Goal: Obtain resource: Download file/media

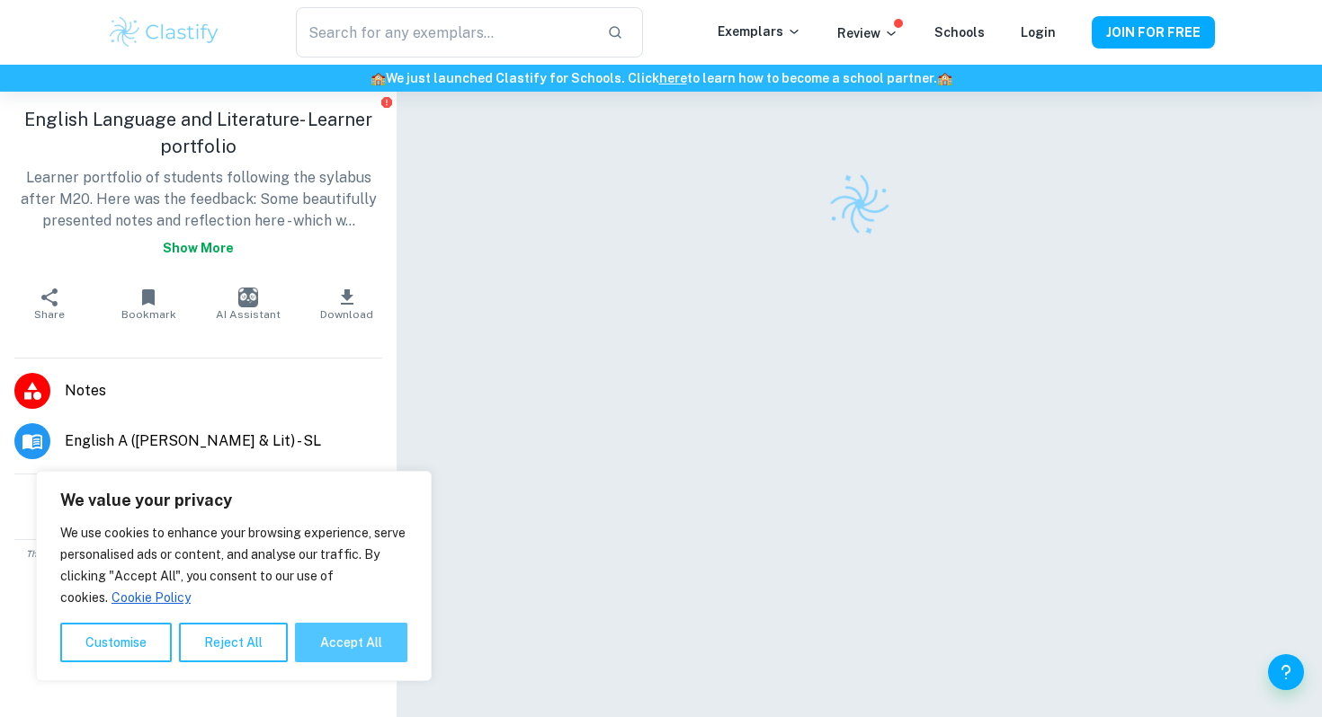
click at [352, 642] on button "Accept All" at bounding box center [351, 643] width 112 height 40
checkbox input "true"
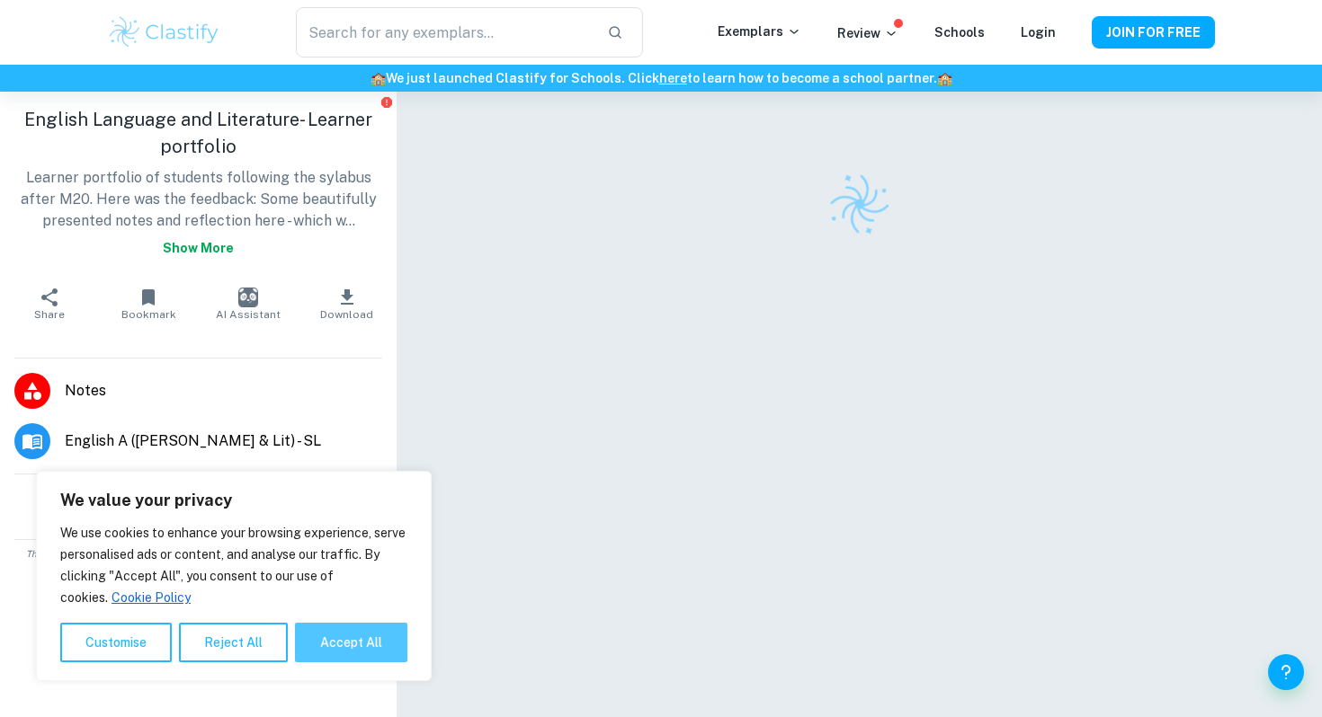
checkbox input "true"
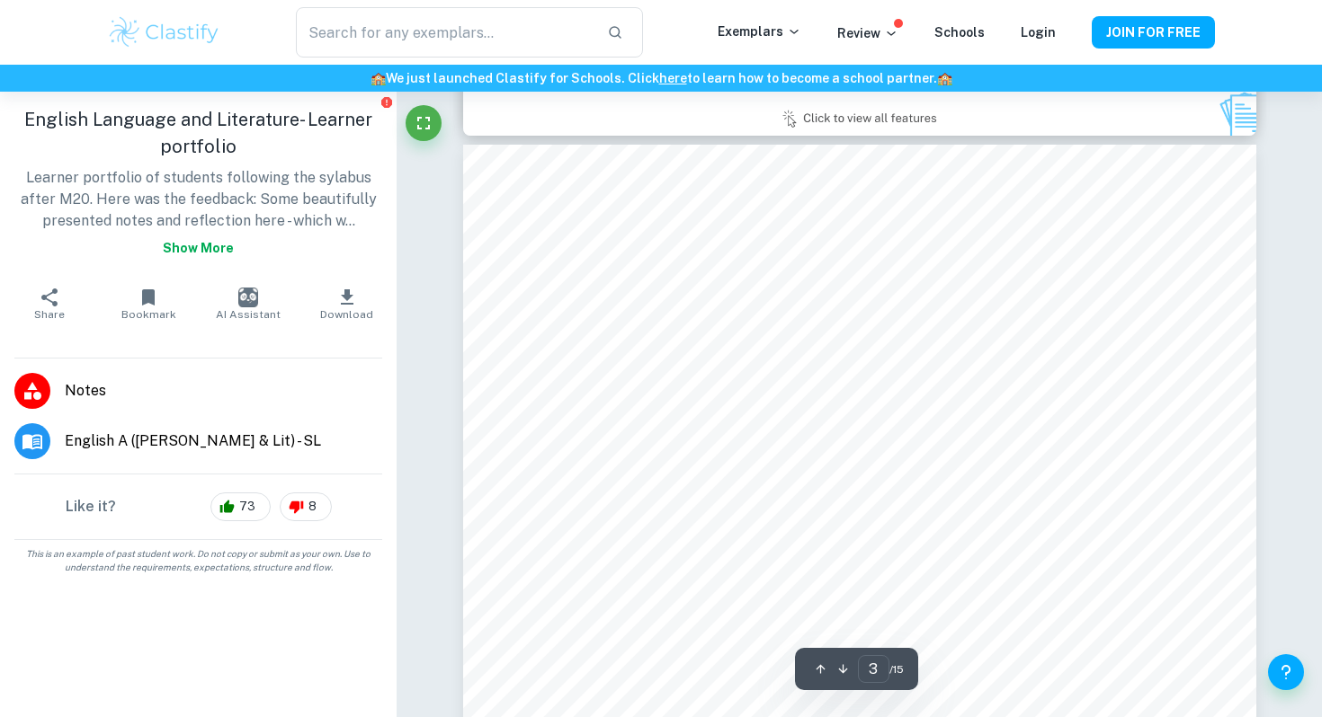
scroll to position [2482, 0]
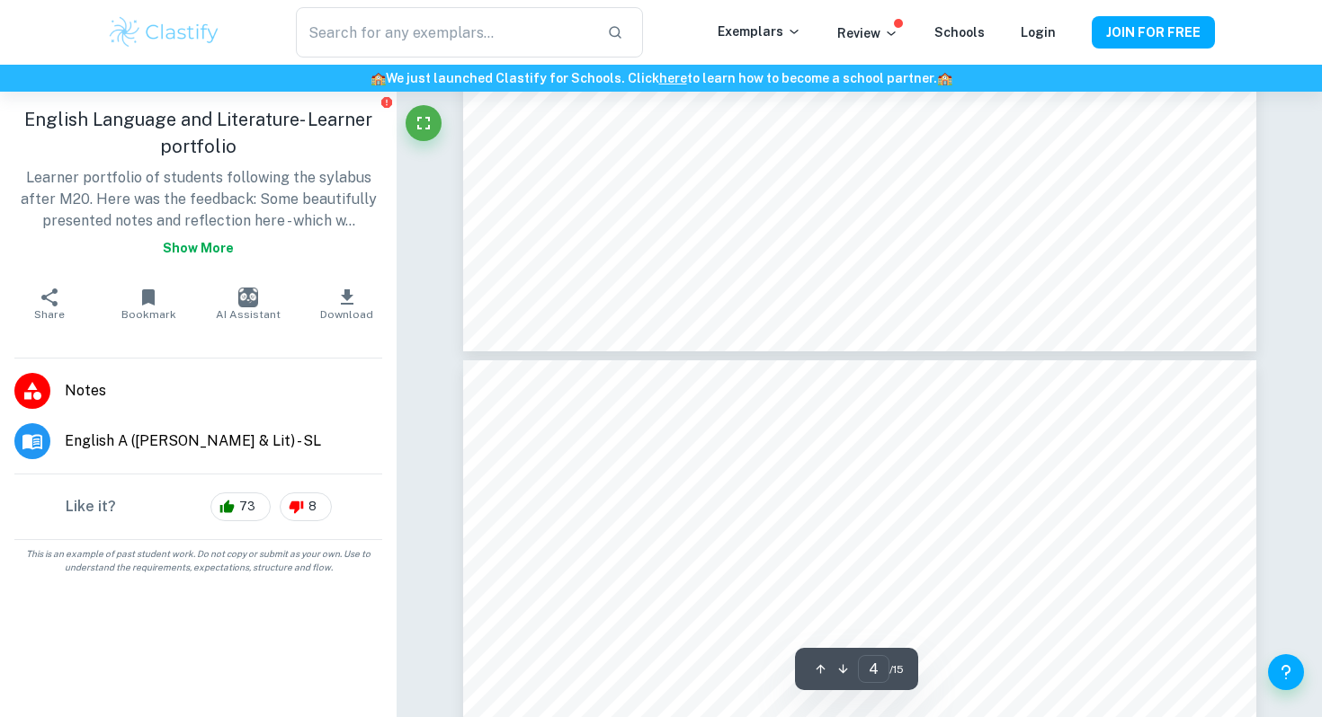
type input "5"
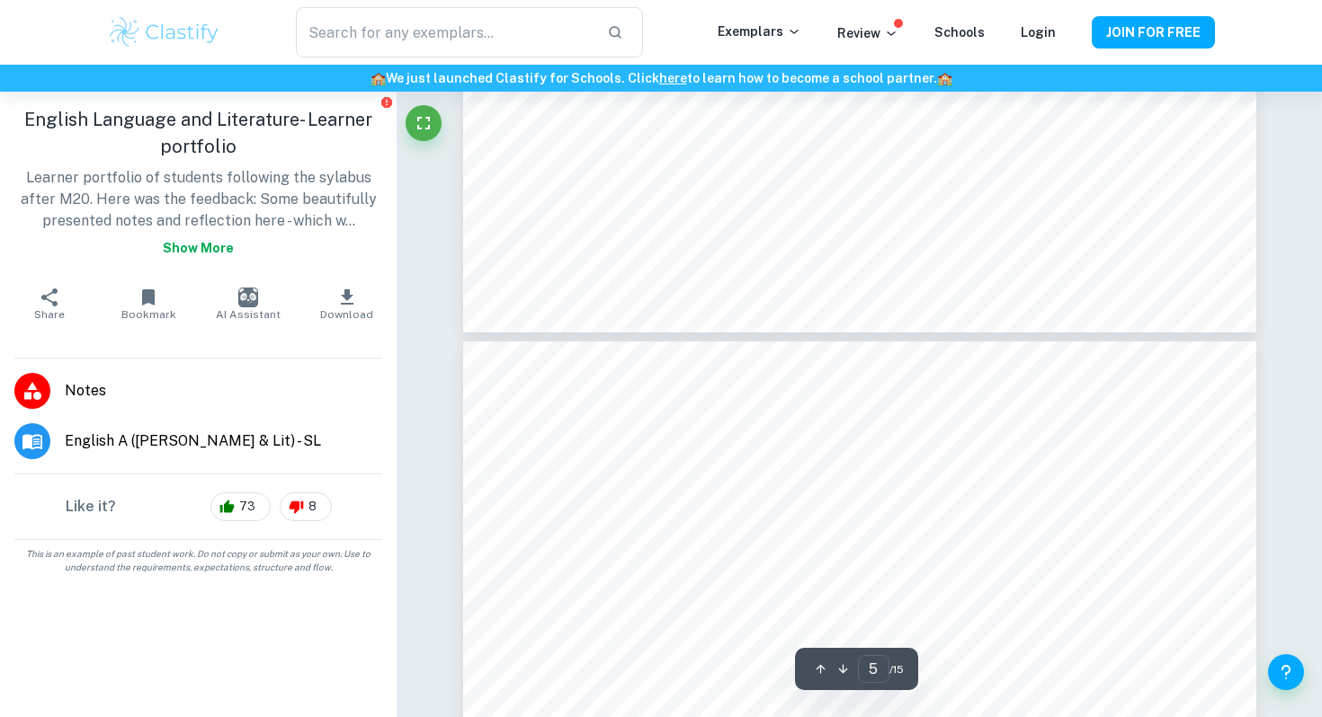
scroll to position [4550, 0]
